Goal: Information Seeking & Learning: Learn about a topic

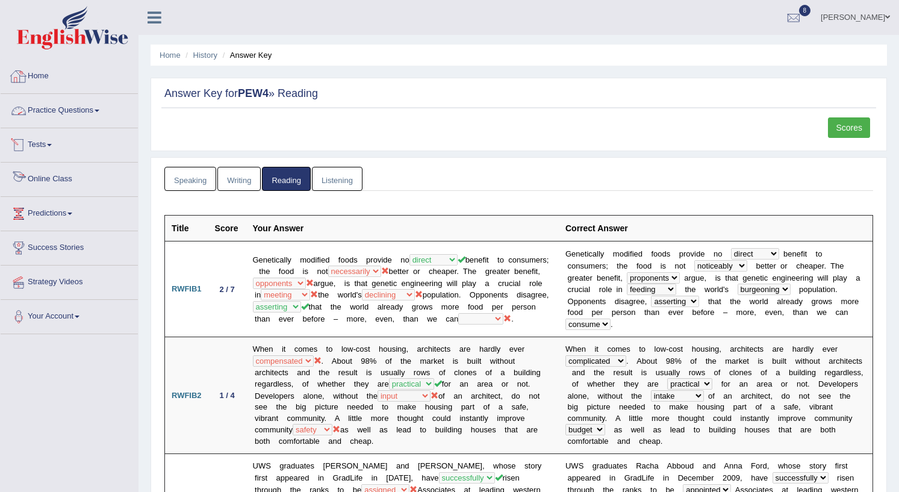
click at [69, 113] on link "Practice Questions" at bounding box center [69, 109] width 137 height 30
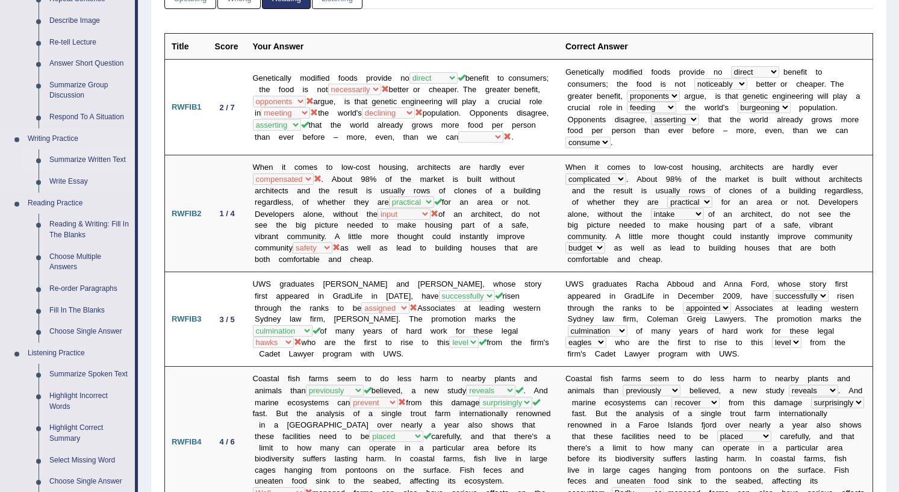
scroll to position [181, 0]
drag, startPoint x: 81, startPoint y: 228, endPoint x: 105, endPoint y: 231, distance: 24.3
click at [81, 227] on link "Reading & Writing: Fill In The Blanks" at bounding box center [89, 231] width 91 height 32
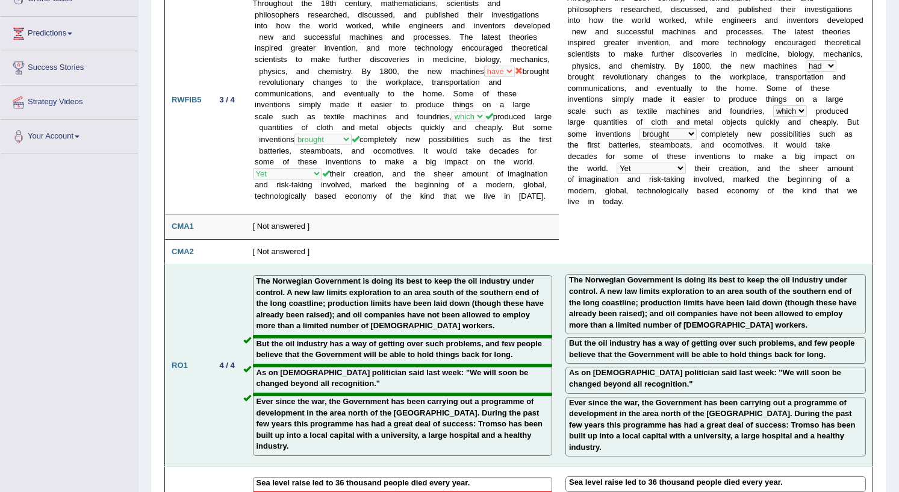
scroll to position [695, 0]
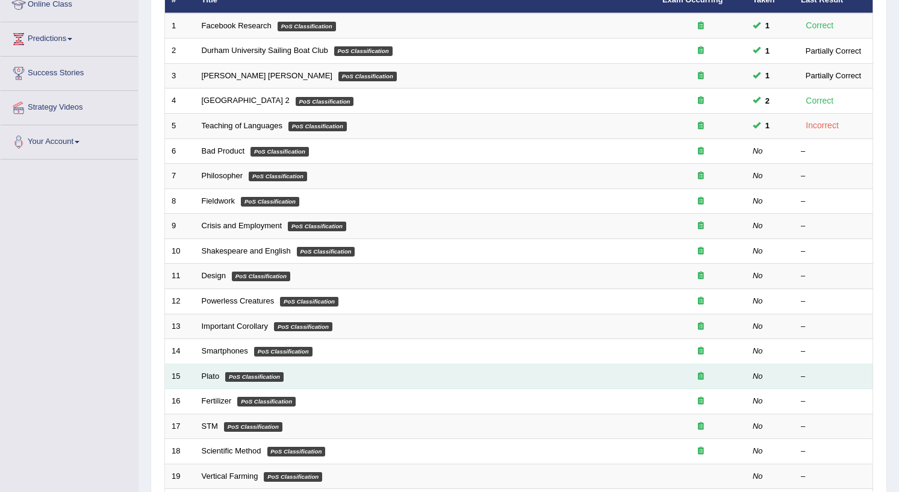
scroll to position [301, 0]
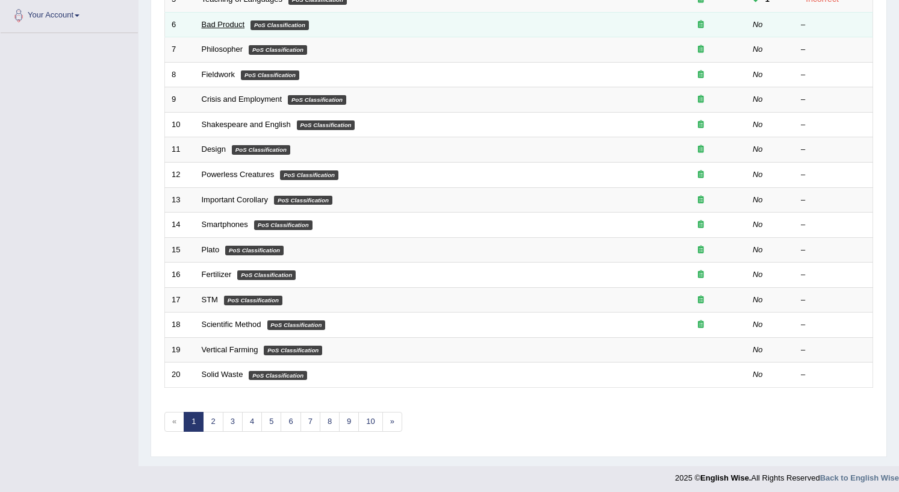
click at [217, 22] on link "Bad Product" at bounding box center [223, 24] width 43 height 9
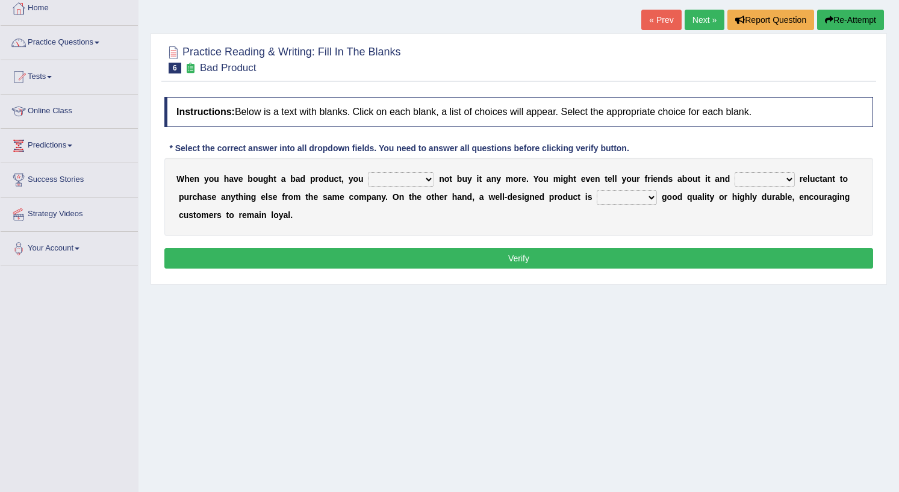
scroll to position [120, 0]
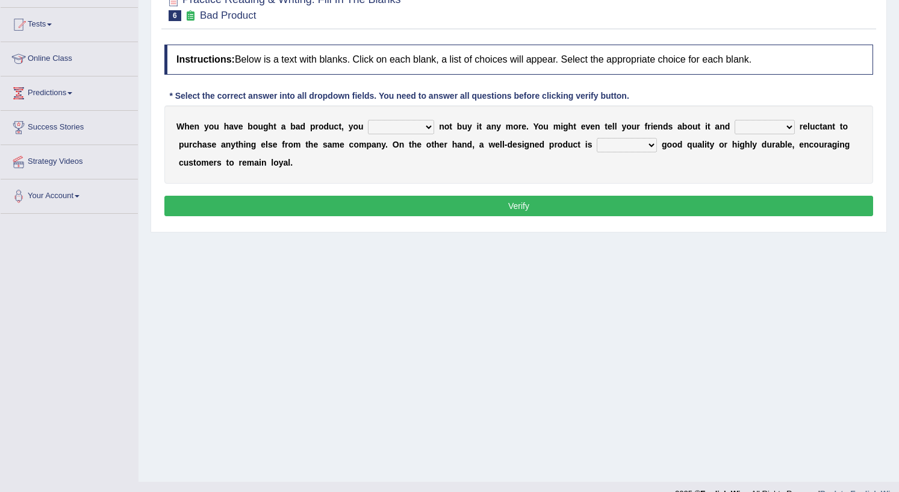
click at [414, 124] on select "would have should have should" at bounding box center [401, 127] width 66 height 14
select select "would"
click at [368, 120] on select "would have should have should" at bounding box center [401, 127] width 66 height 14
click at [748, 124] on select "is are be being" at bounding box center [764, 127] width 60 height 14
select select "are"
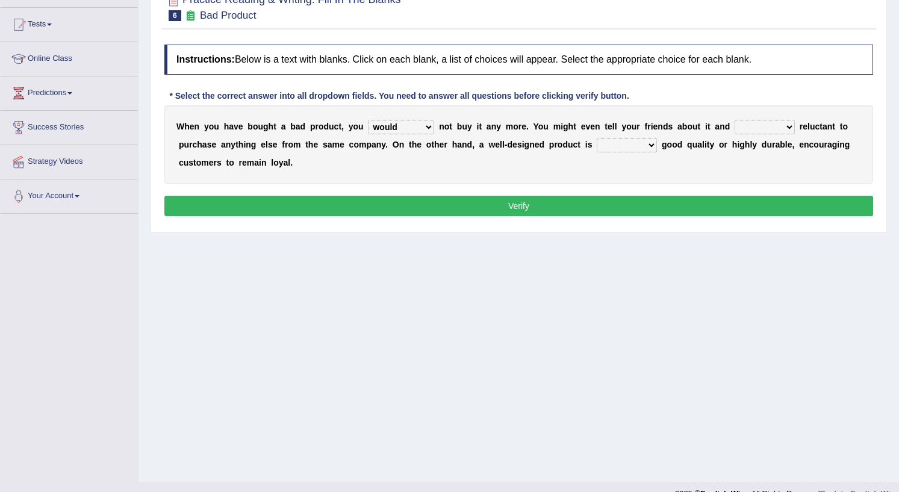
click at [734, 120] on select "is are be being" at bounding box center [764, 127] width 60 height 14
click at [597, 144] on select "both also neither either" at bounding box center [627, 145] width 60 height 14
select select "both"
click at [597, 138] on select "both also neither either" at bounding box center [627, 145] width 60 height 14
click at [480, 205] on button "Verify" at bounding box center [518, 206] width 709 height 20
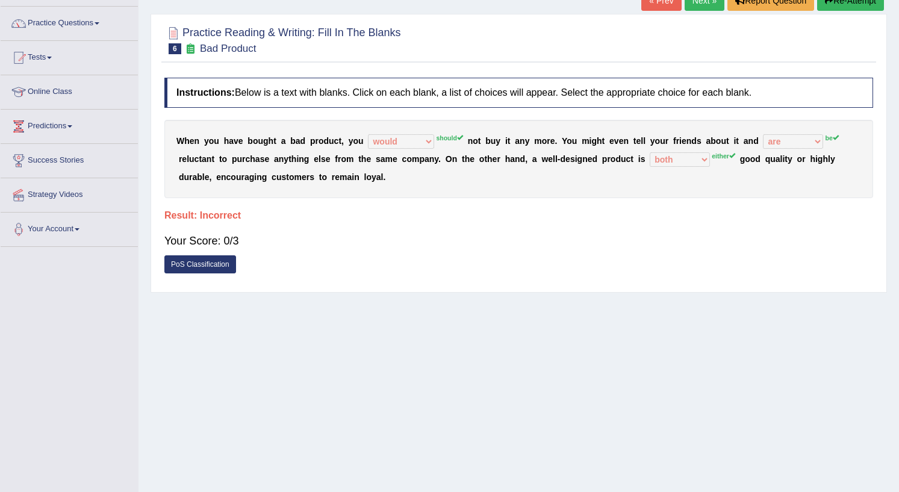
scroll to position [0, 0]
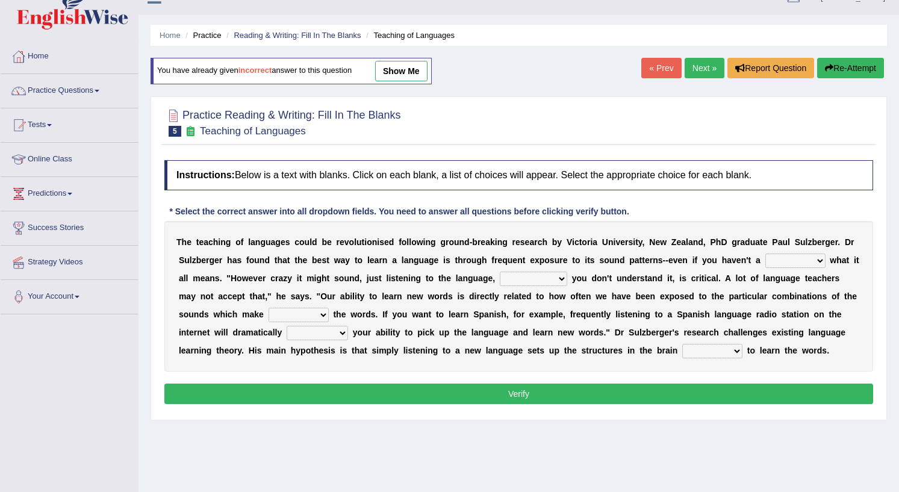
scroll to position [80, 0]
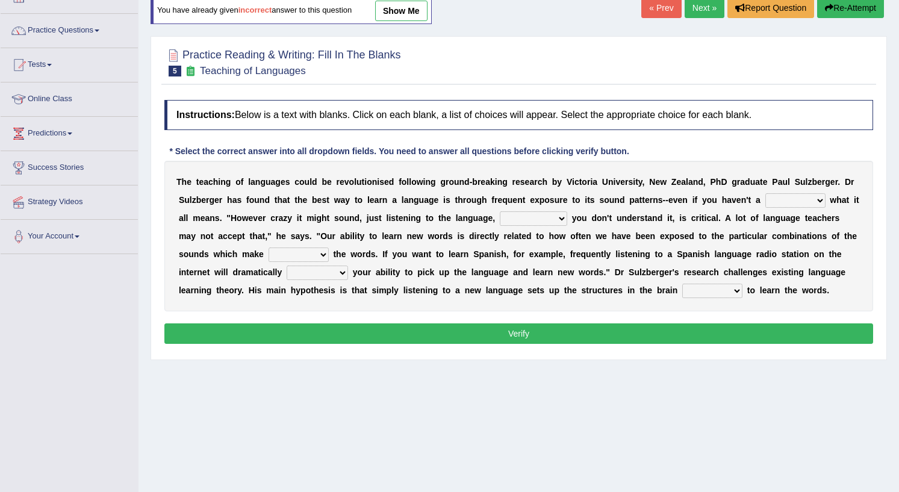
click at [765, 202] on select "dew claw clue due" at bounding box center [795, 200] width 60 height 14
select select "clue"
click at [765, 193] on select "dew claw clue due" at bounding box center [795, 200] width 60 height 14
